Goal: Task Accomplishment & Management: Use online tool/utility

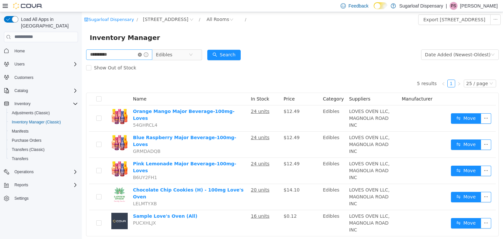
click at [142, 55] on icon "icon: close-circle" at bounding box center [140, 54] width 4 height 4
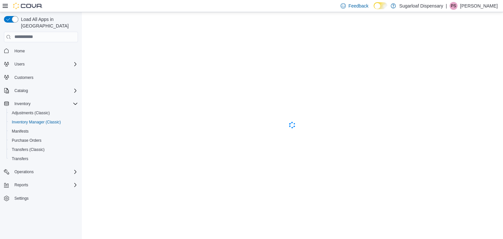
drag, startPoint x: 145, startPoint y: 55, endPoint x: 199, endPoint y: 40, distance: 55.7
drag, startPoint x: 199, startPoint y: 40, endPoint x: 69, endPoint y: 107, distance: 145.6
click at [82, 107] on html "Cova-Icon" at bounding box center [292, 125] width 421 height 227
